Goal: Transaction & Acquisition: Purchase product/service

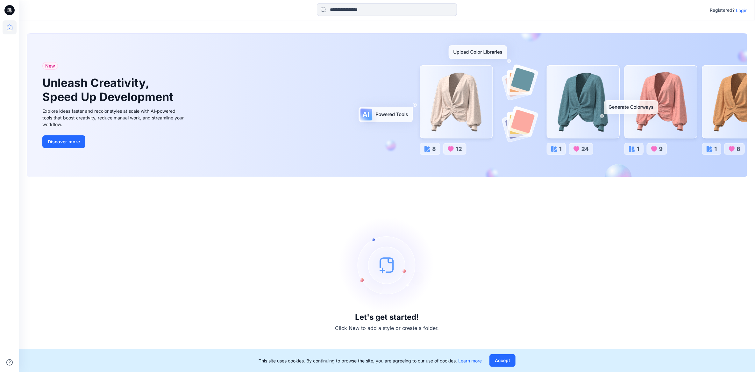
click at [740, 12] on p "Login" at bounding box center [741, 10] width 11 height 7
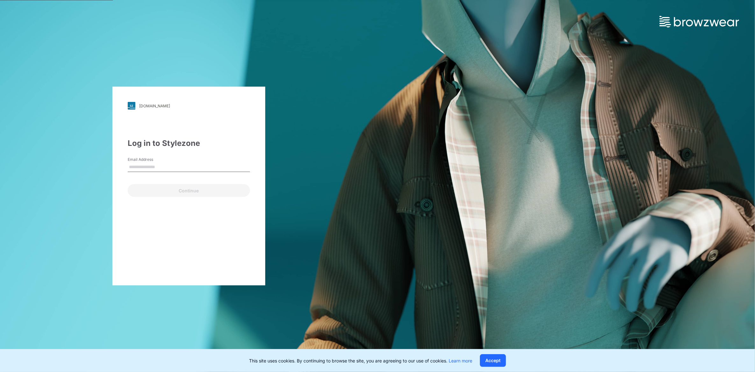
click at [151, 166] on input "Email Address" at bounding box center [189, 167] width 122 height 10
type input "**********"
click at [179, 189] on button "Continue" at bounding box center [189, 190] width 122 height 13
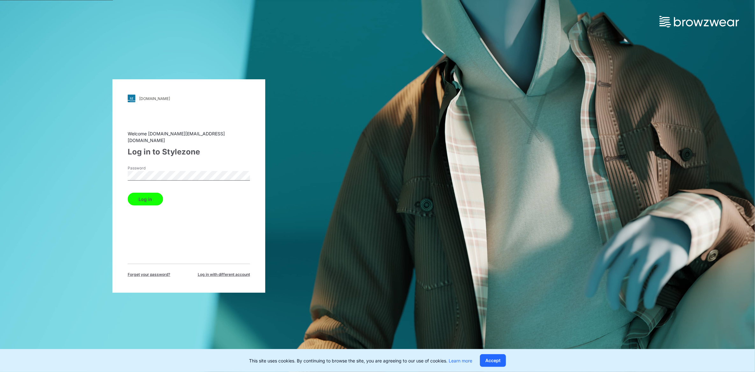
click at [159, 193] on button "Log in" at bounding box center [145, 199] width 35 height 13
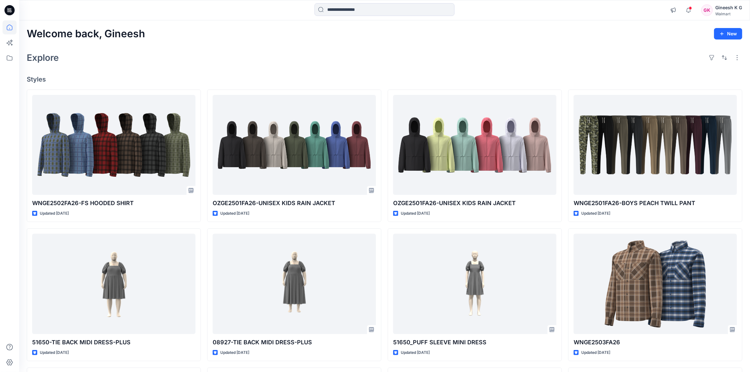
click at [718, 11] on div "Walmart" at bounding box center [728, 13] width 27 height 5
click at [737, 9] on div "Gineesh K G" at bounding box center [728, 8] width 27 height 8
click at [660, 103] on p "Sign out" at bounding box center [667, 100] width 17 height 12
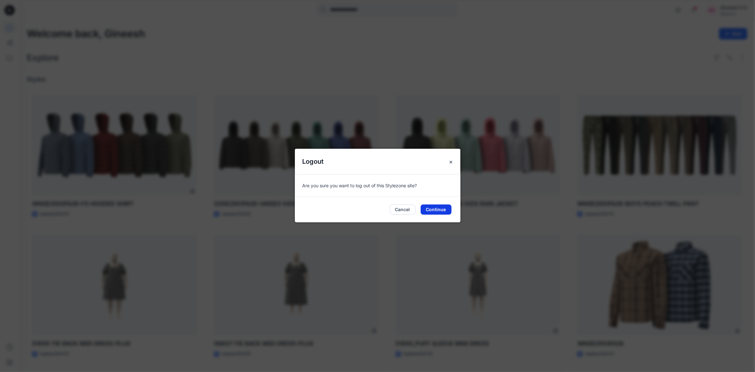
click at [429, 208] on button "Continue" at bounding box center [436, 209] width 31 height 10
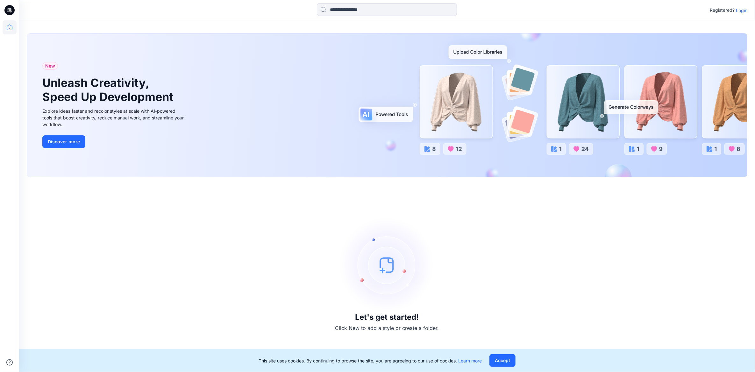
click at [741, 15] on div "Registered? Login" at bounding box center [386, 10] width 735 height 14
click at [741, 8] on p "Login" at bounding box center [741, 10] width 11 height 7
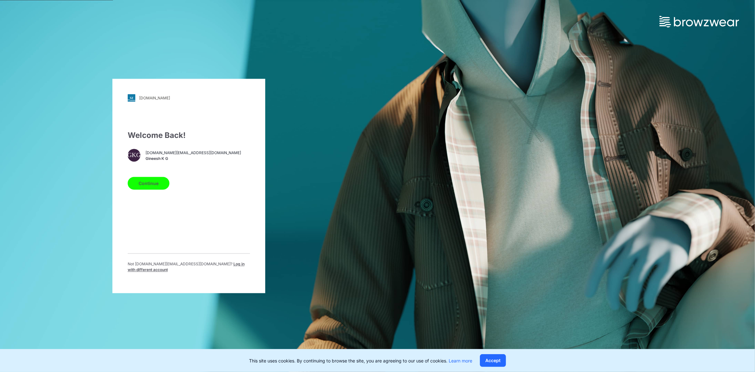
click at [211, 262] on span "Log in with different account" at bounding box center [186, 267] width 117 height 11
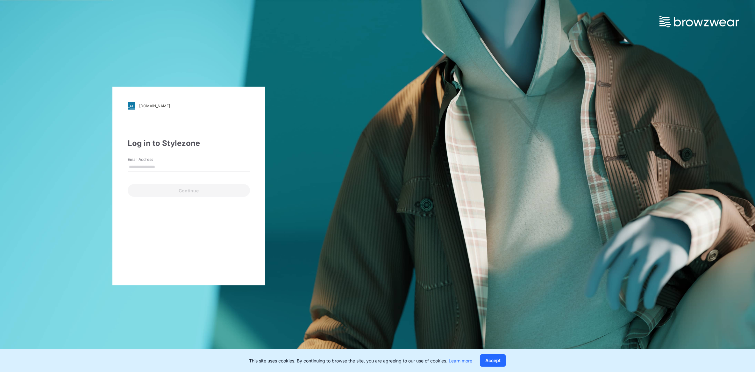
type input "**********"
click at [177, 192] on button "Continue" at bounding box center [189, 190] width 122 height 13
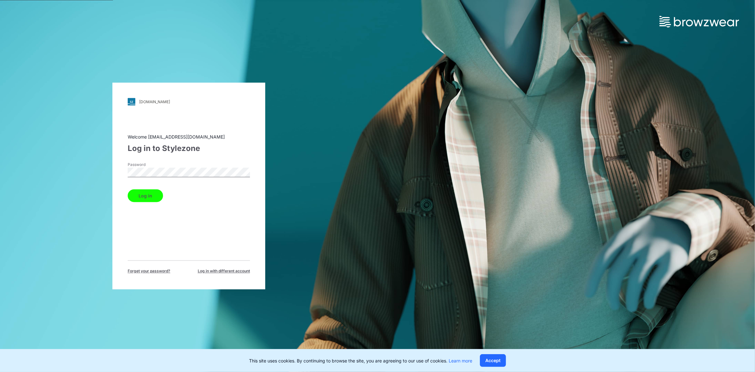
click at [155, 195] on button "Log in" at bounding box center [145, 195] width 35 height 13
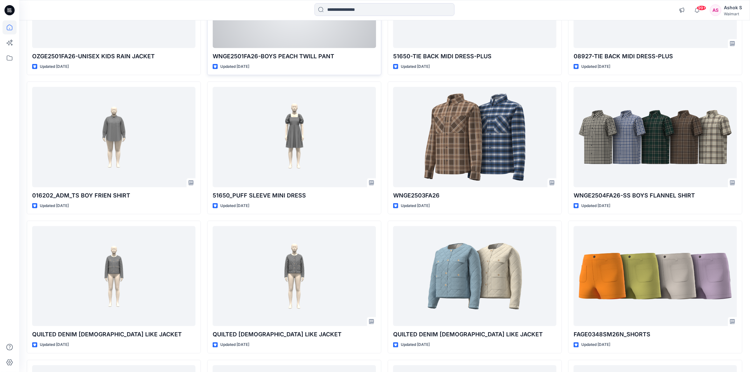
scroll to position [190, 0]
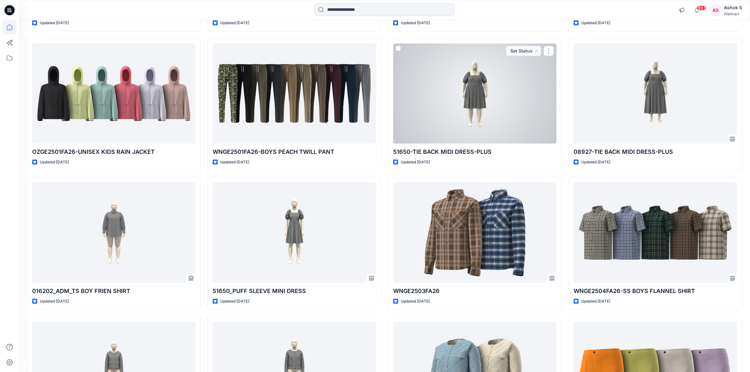
drag, startPoint x: 432, startPoint y: 67, endPoint x: 428, endPoint y: 69, distance: 4.5
click at [432, 67] on div at bounding box center [474, 93] width 163 height 100
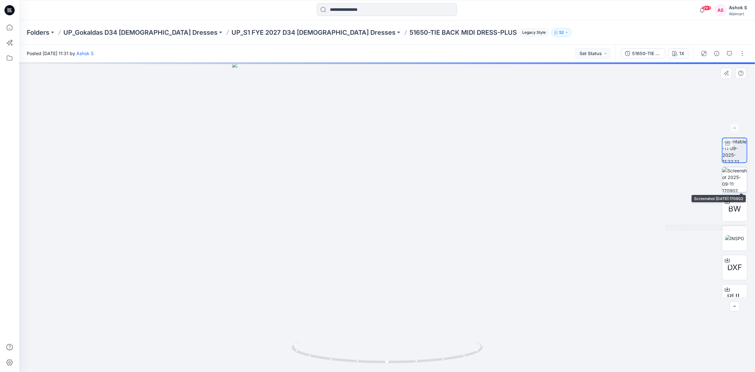
click at [738, 187] on img at bounding box center [734, 179] width 25 height 25
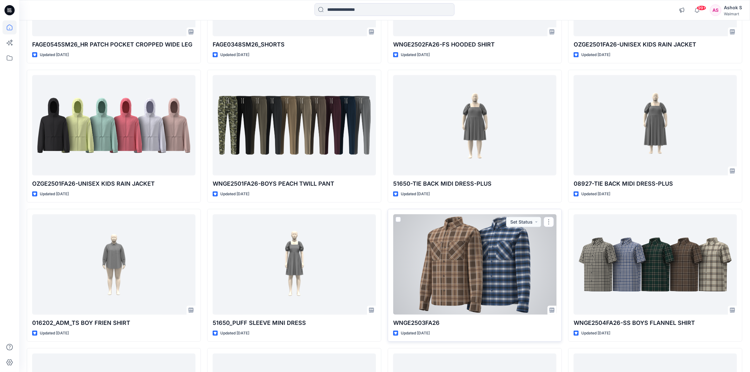
scroll to position [318, 0]
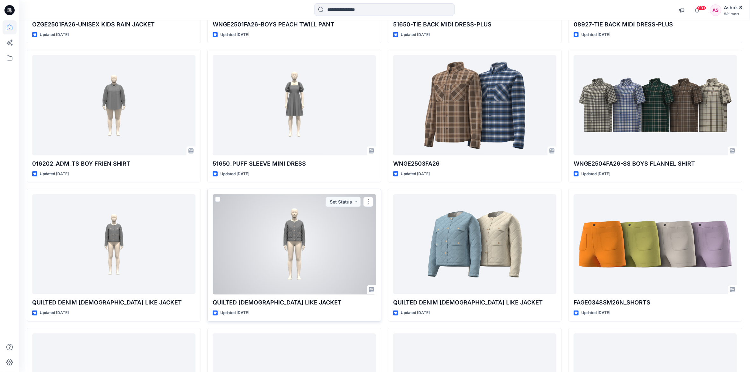
click at [287, 229] on div at bounding box center [294, 244] width 163 height 100
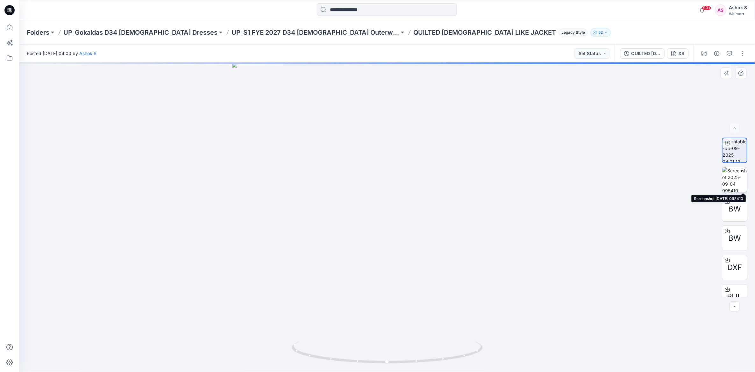
click at [725, 181] on img at bounding box center [734, 179] width 25 height 25
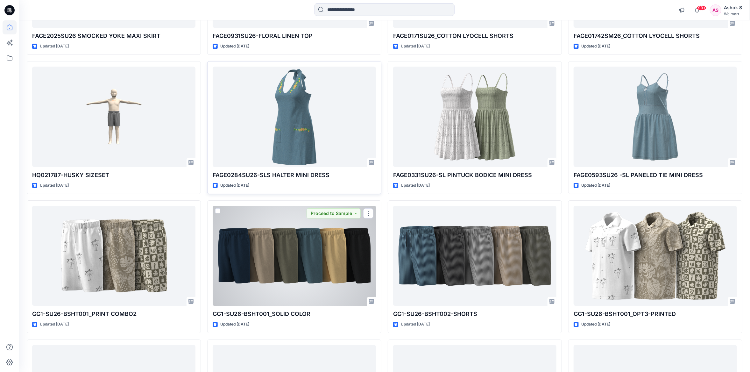
scroll to position [1279, 0]
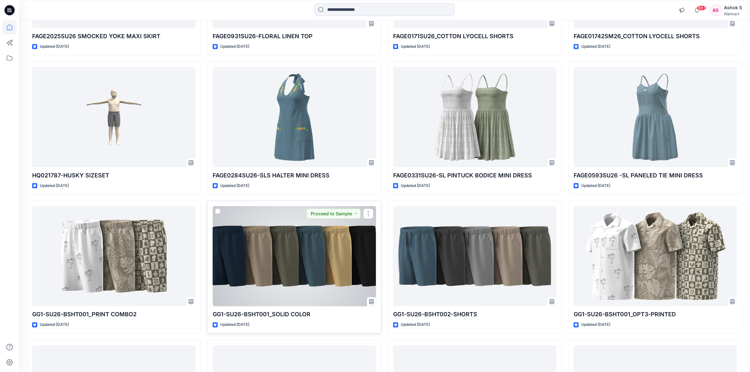
click at [265, 237] on div at bounding box center [294, 256] width 163 height 100
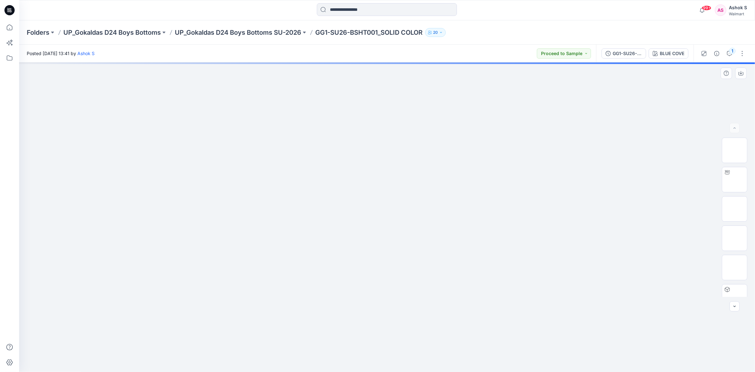
click at [172, 65] on div at bounding box center [387, 217] width 736 height 310
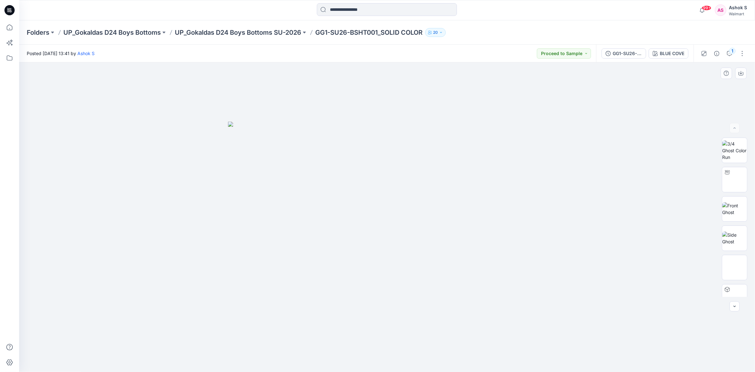
click at [172, 65] on div at bounding box center [387, 217] width 736 height 310
